Goal: Task Accomplishment & Management: Use online tool/utility

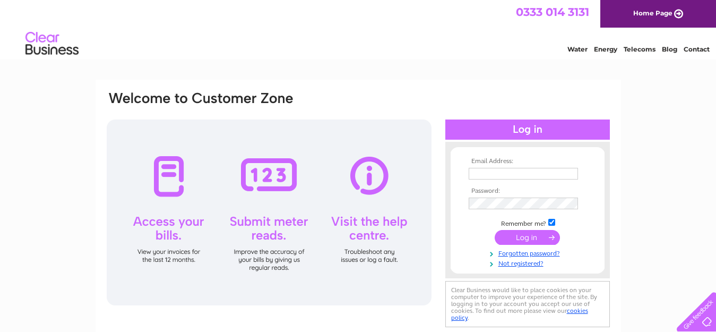
type input "uppersouthfarm@btinternet.com"
click at [529, 238] on input "submit" at bounding box center [527, 237] width 65 height 15
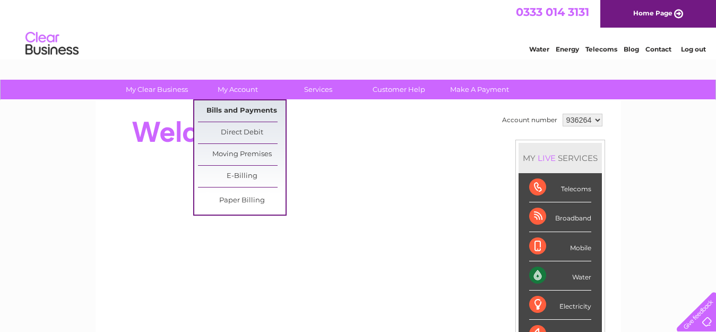
click at [253, 112] on link "Bills and Payments" at bounding box center [242, 110] width 88 height 21
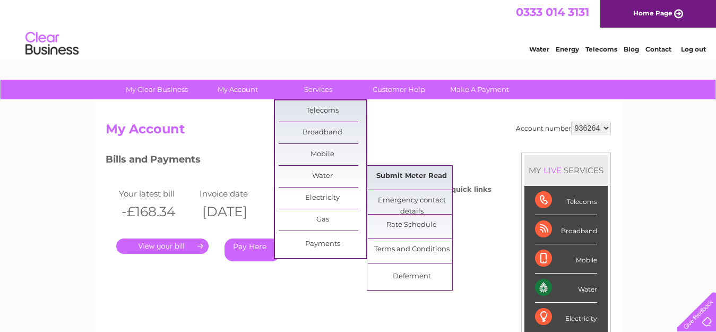
click at [403, 177] on link "Submit Meter Read" at bounding box center [412, 176] width 88 height 21
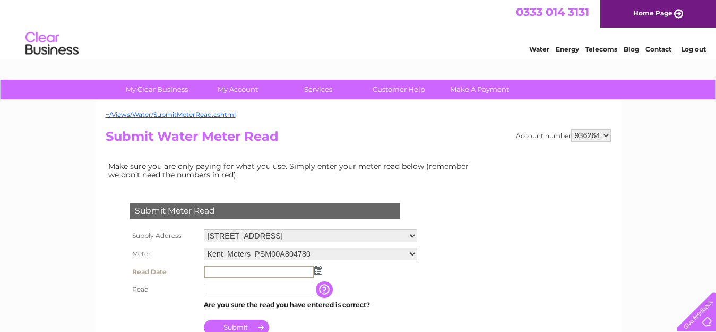
click at [278, 270] on input "text" at bounding box center [259, 272] width 110 height 13
click at [317, 272] on img at bounding box center [317, 270] width 8 height 8
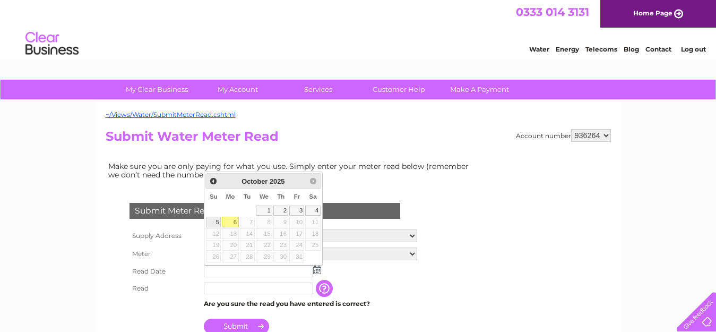
click at [213, 219] on link "5" at bounding box center [213, 222] width 15 height 11
type input "2025/10/05"
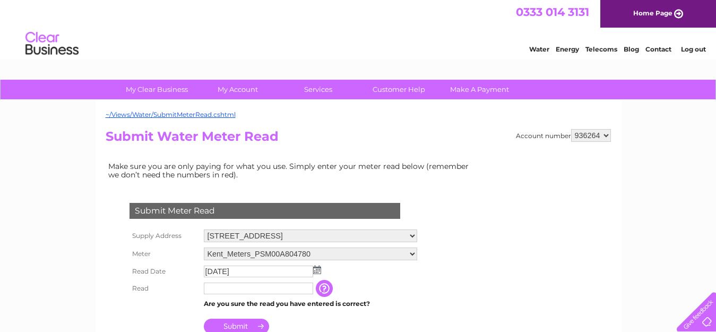
click at [237, 289] on input "text" at bounding box center [258, 289] width 109 height 12
click at [237, 289] on input "text" at bounding box center [259, 289] width 110 height 13
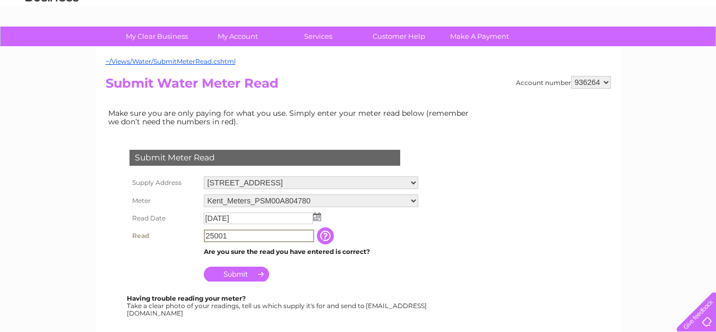
type input "25001"
click at [237, 274] on input "Submit" at bounding box center [236, 274] width 65 height 15
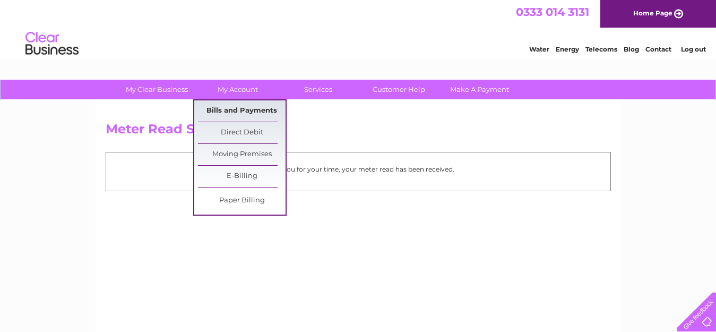
click at [232, 108] on link "Bills and Payments" at bounding box center [242, 110] width 88 height 21
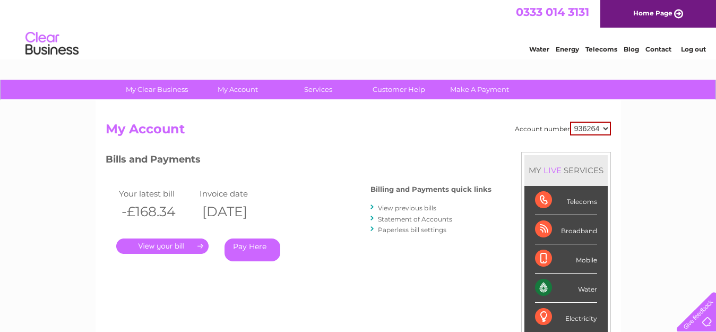
click at [153, 251] on link "." at bounding box center [162, 245] width 92 height 15
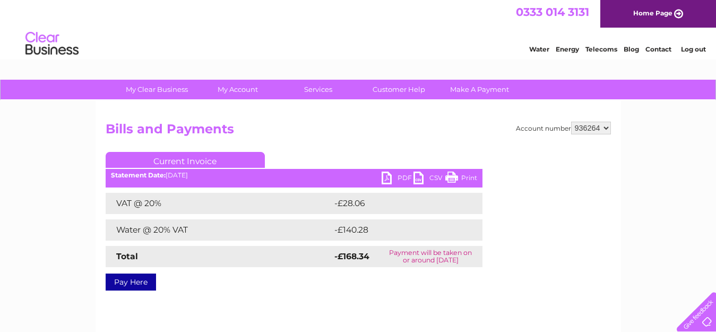
click at [402, 178] on link "PDF" at bounding box center [398, 179] width 32 height 15
